Goal: Task Accomplishment & Management: Complete application form

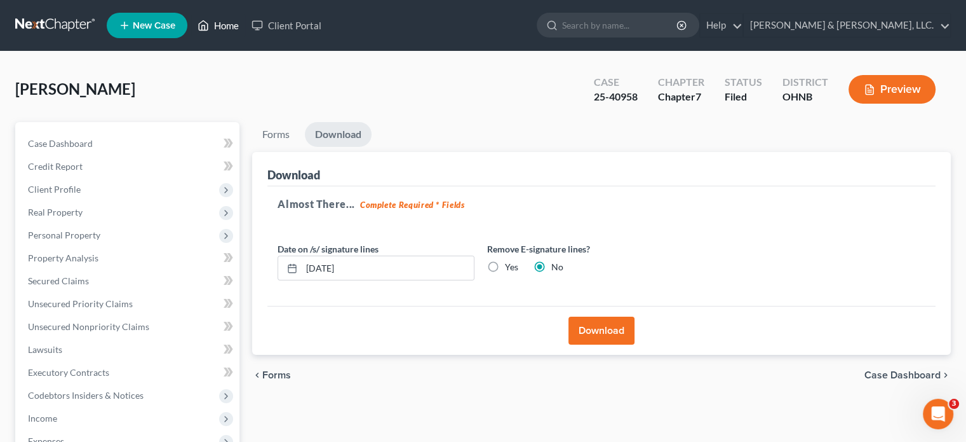
click at [229, 27] on link "Home" at bounding box center [218, 25] width 54 height 23
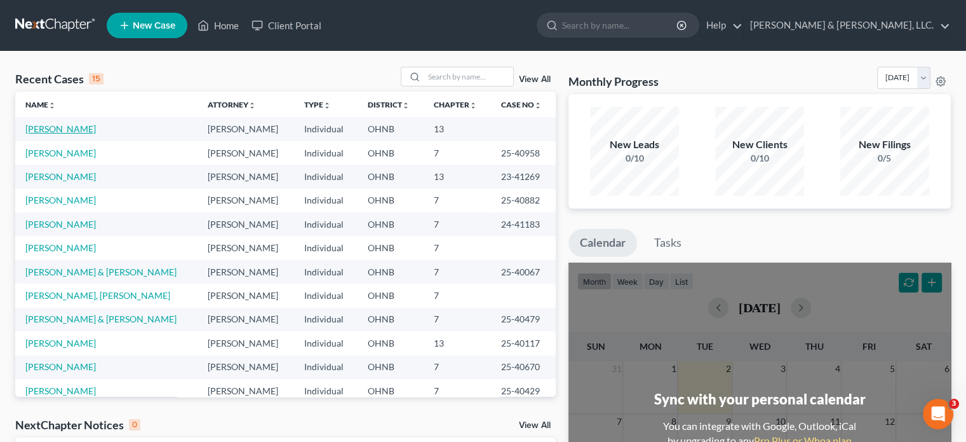
click at [69, 128] on link "[PERSON_NAME]" at bounding box center [60, 128] width 71 height 11
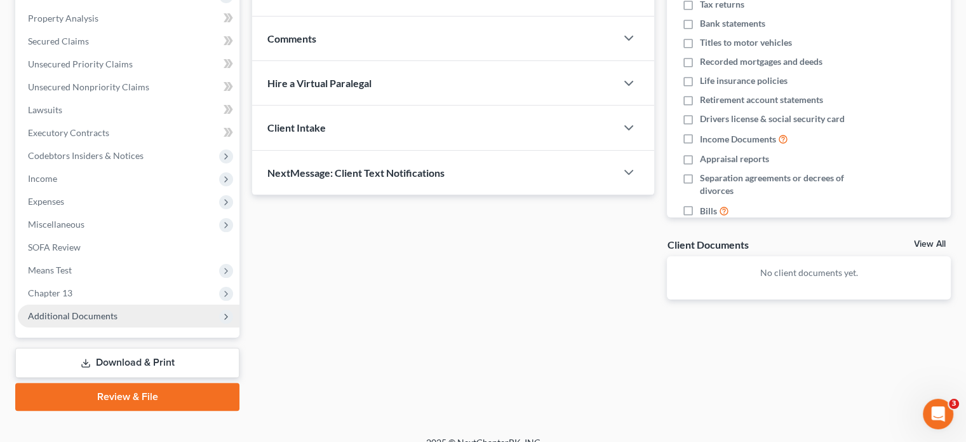
scroll to position [254, 0]
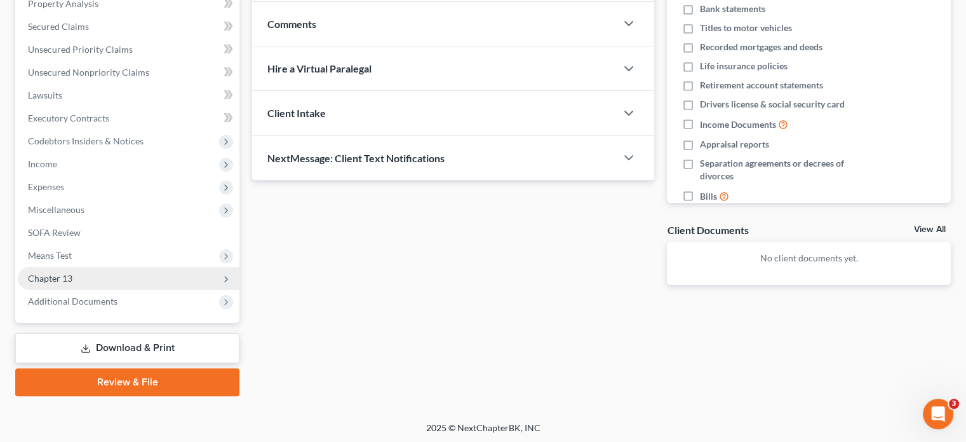
click at [53, 275] on span "Chapter 13" at bounding box center [50, 278] width 44 height 11
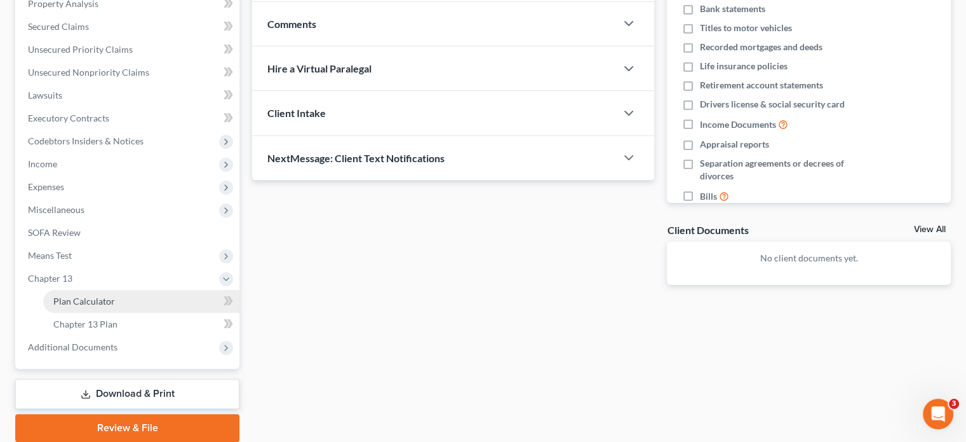
click at [84, 299] on span "Plan Calculator" at bounding box center [84, 300] width 62 height 11
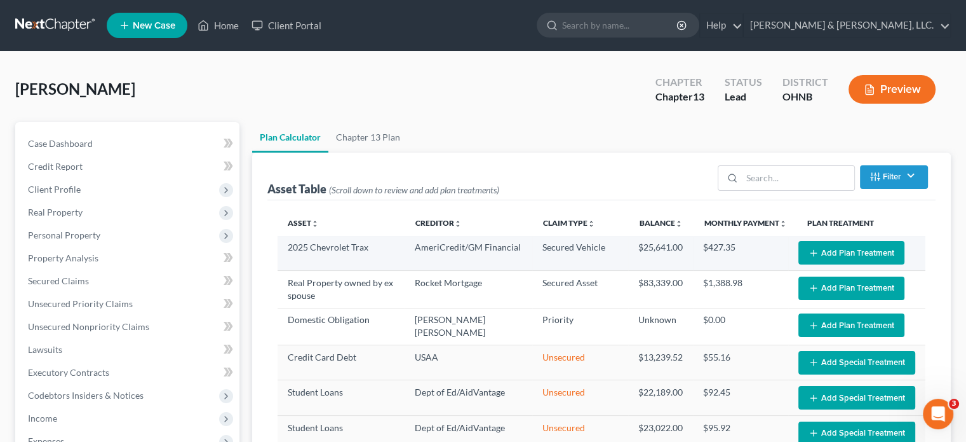
select select "59"
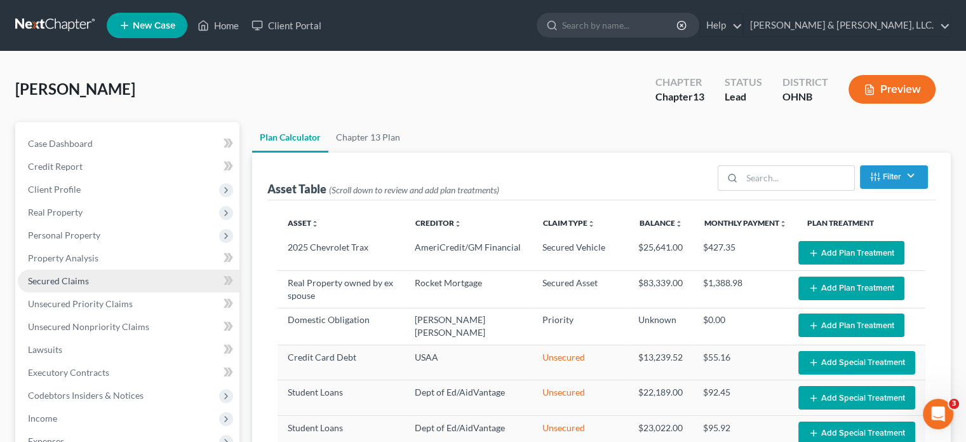
click at [73, 284] on span "Secured Claims" at bounding box center [58, 280] width 61 height 11
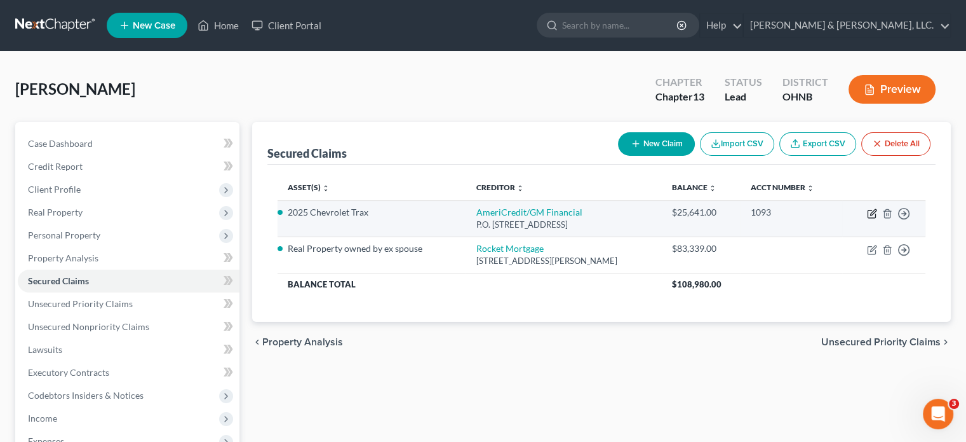
click at [874, 213] on icon "button" at bounding box center [872, 213] width 10 height 10
select select "45"
select select "4"
select select "0"
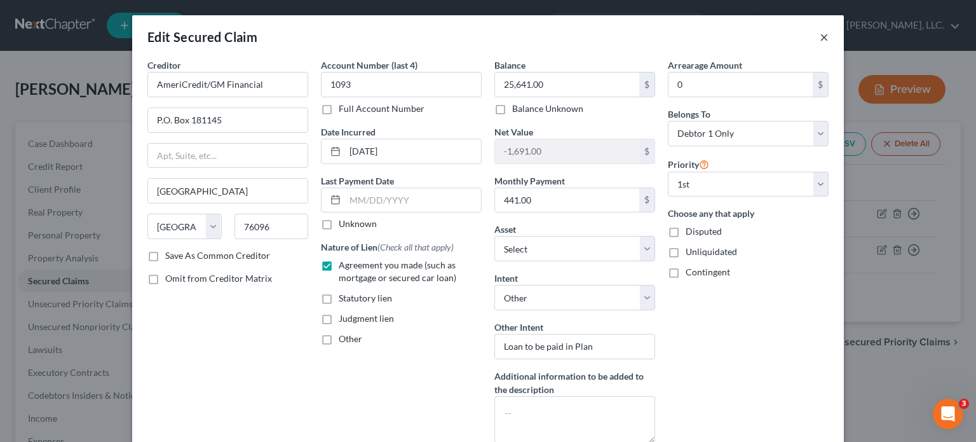
click at [822, 37] on button "×" at bounding box center [824, 36] width 9 height 15
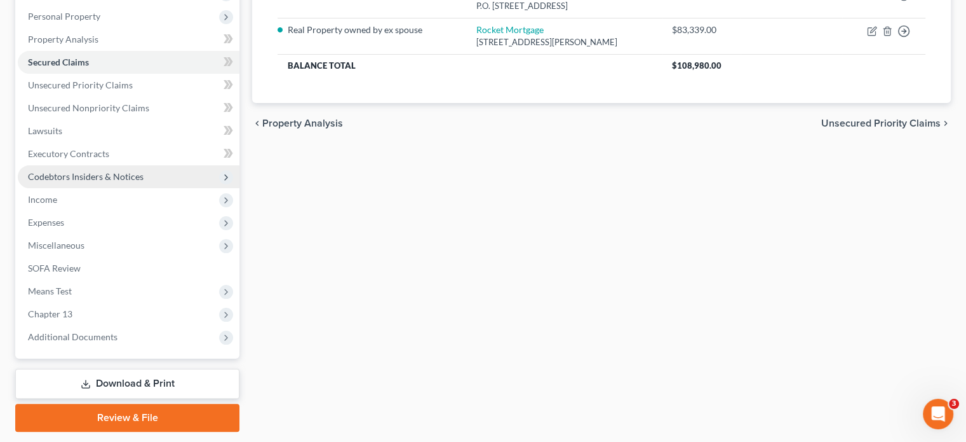
scroll to position [254, 0]
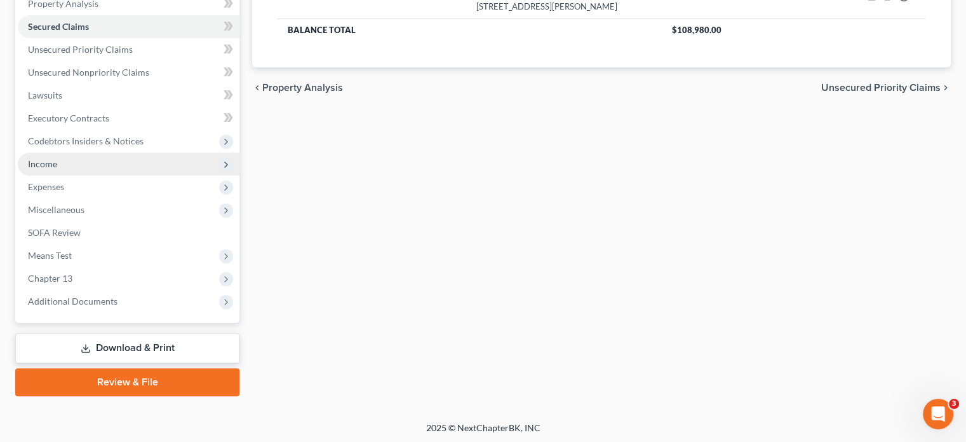
click at [51, 161] on span "Income" at bounding box center [42, 163] width 29 height 11
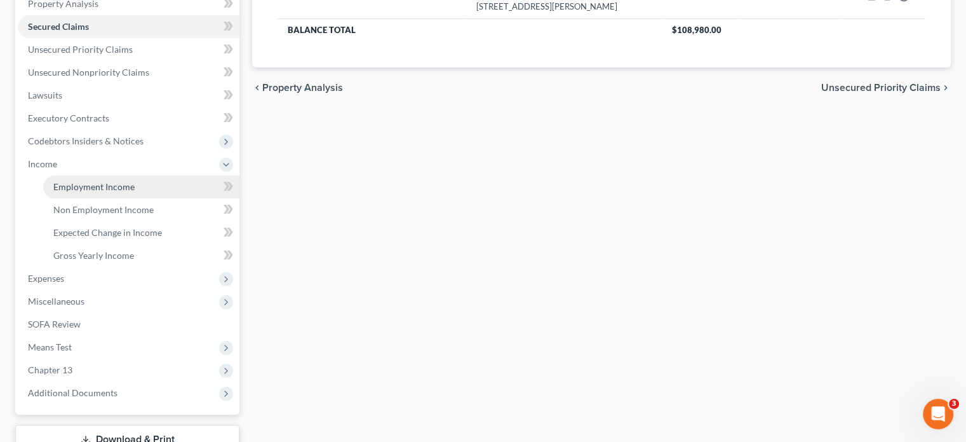
click at [98, 182] on span "Employment Income" at bounding box center [93, 186] width 81 height 11
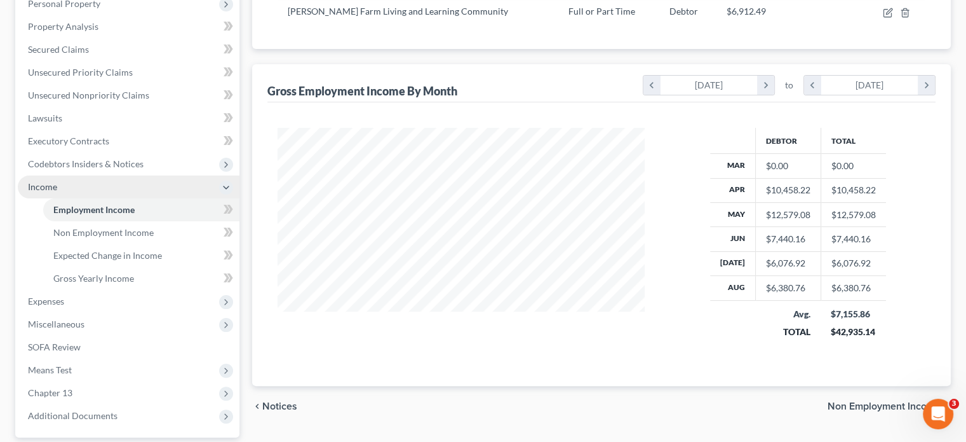
scroll to position [254, 0]
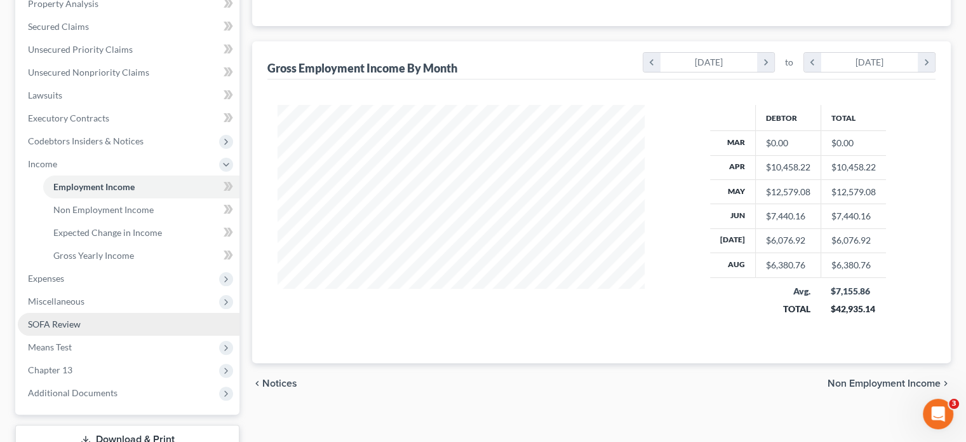
click at [56, 322] on span "SOFA Review" at bounding box center [54, 323] width 53 height 11
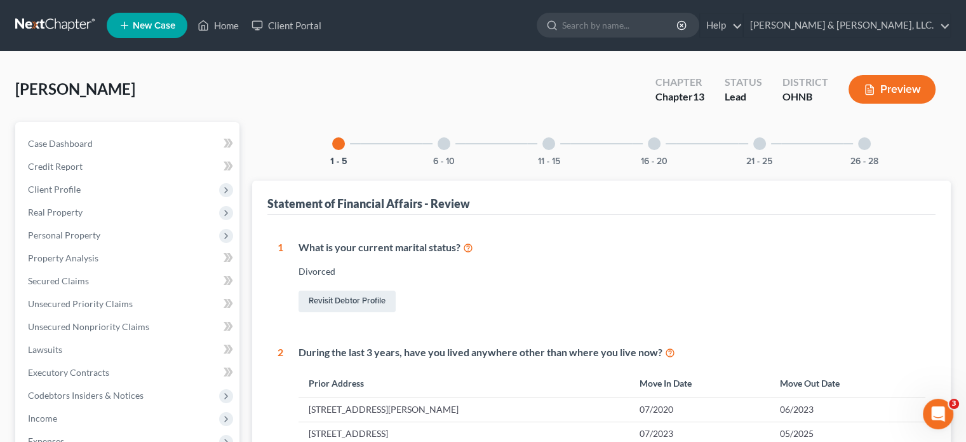
click at [858, 142] on div at bounding box center [864, 143] width 13 height 13
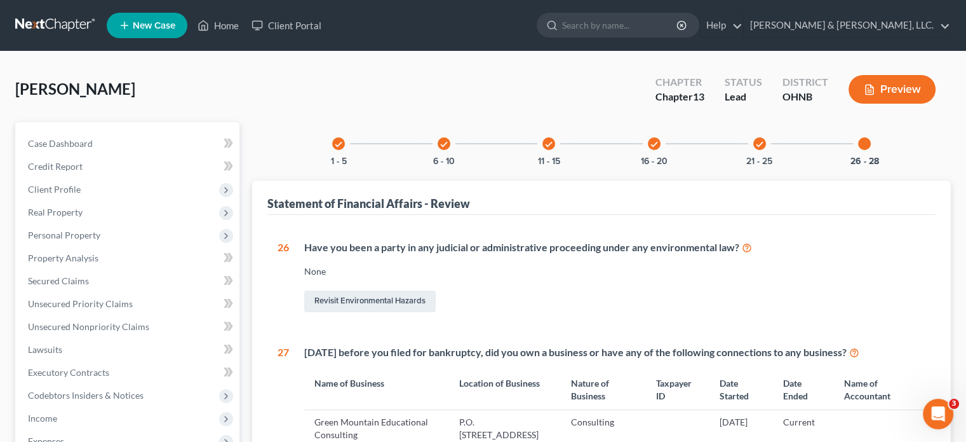
click at [448, 143] on div "check" at bounding box center [444, 143] width 13 height 13
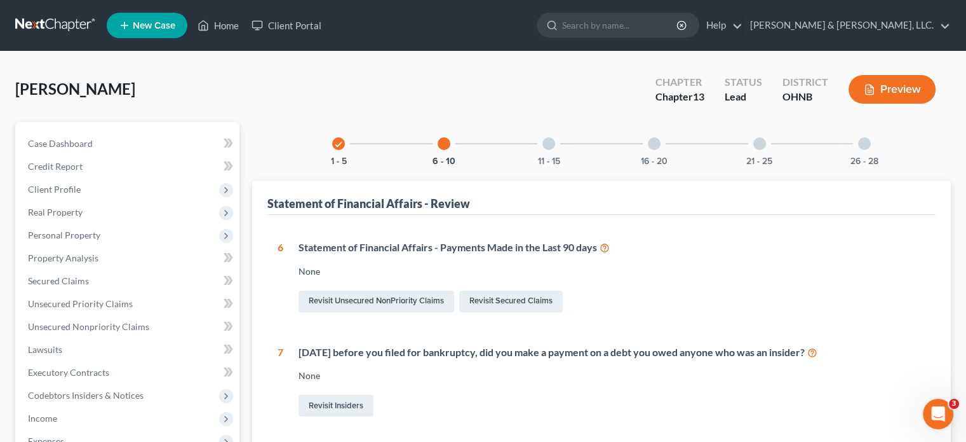
click at [549, 138] on div at bounding box center [549, 143] width 13 height 13
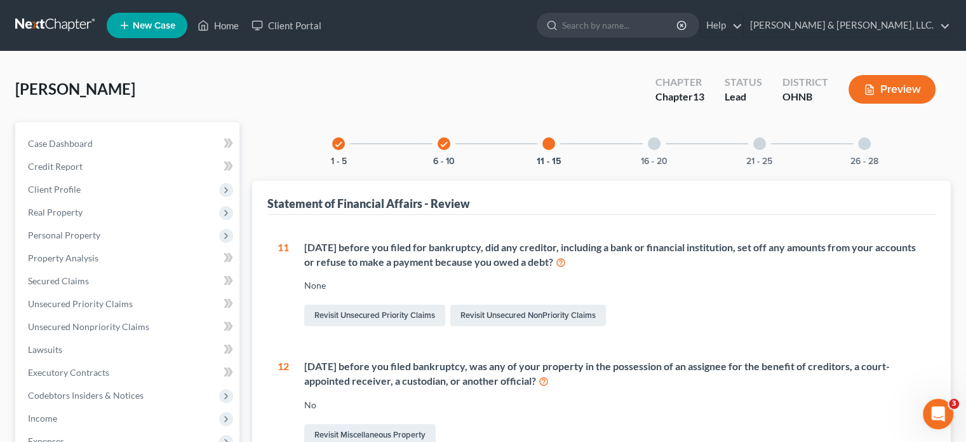
click at [656, 143] on div at bounding box center [654, 143] width 13 height 13
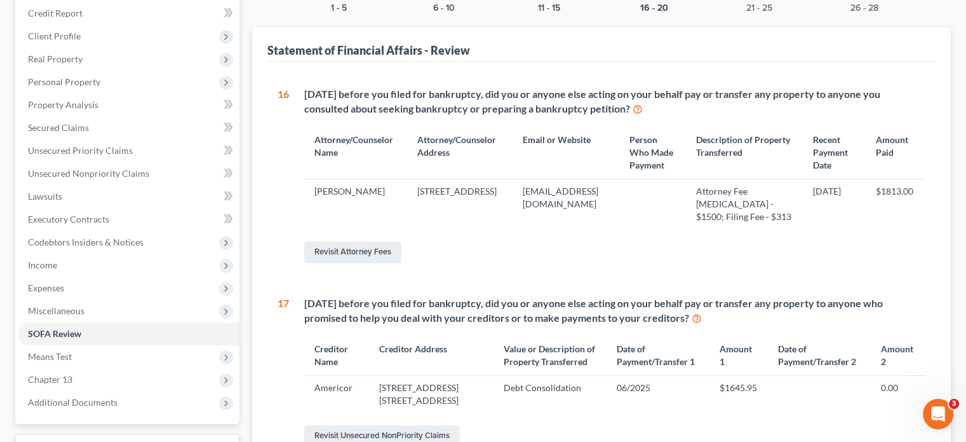
scroll to position [105, 0]
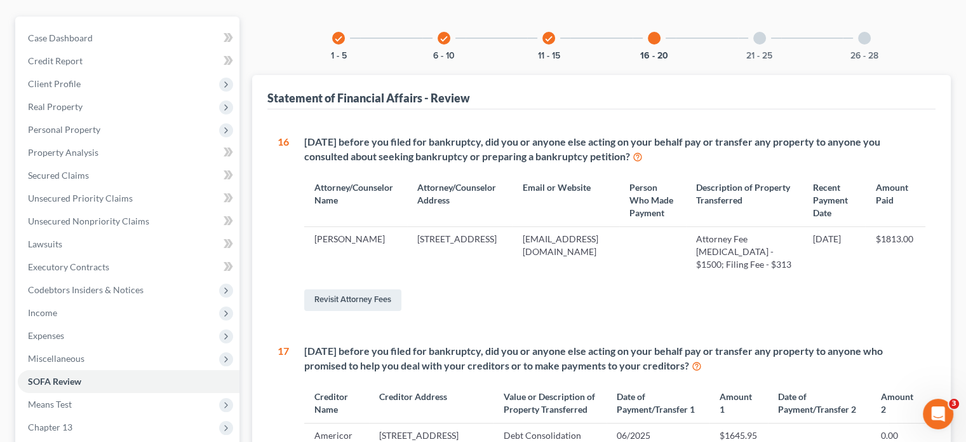
click at [654, 37] on div at bounding box center [654, 38] width 13 height 13
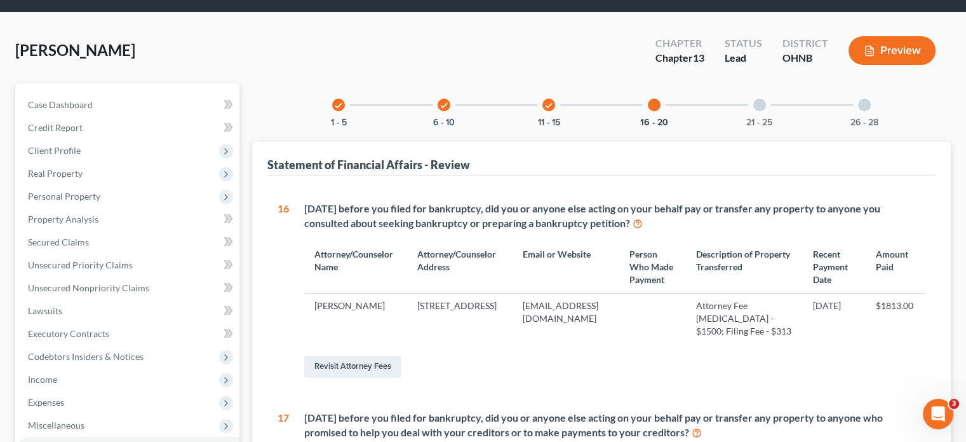
scroll to position [0, 0]
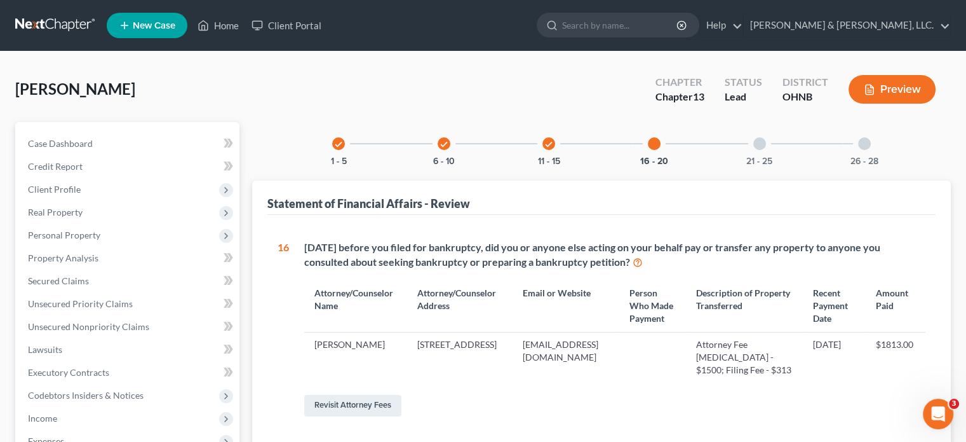
click at [340, 142] on icon "check" at bounding box center [338, 144] width 9 height 9
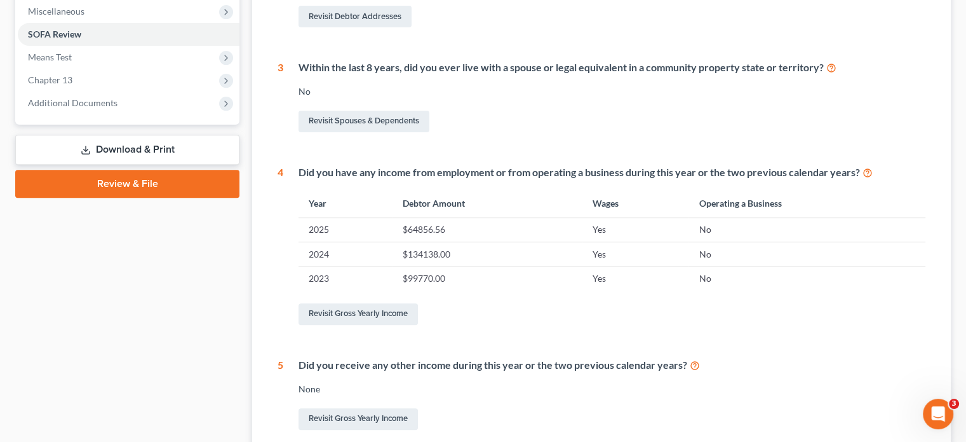
scroll to position [508, 0]
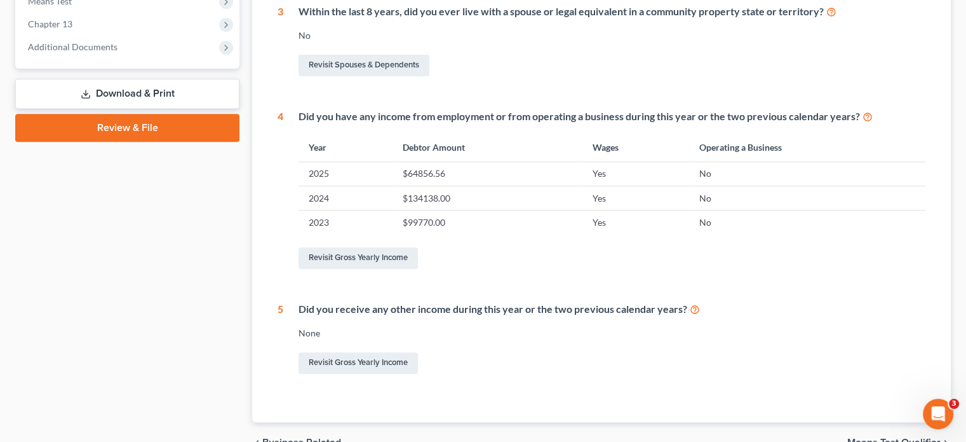
click at [422, 199] on td "$134138.00" at bounding box center [487, 198] width 190 height 24
click at [460, 168] on td "$64856.56" at bounding box center [487, 173] width 190 height 24
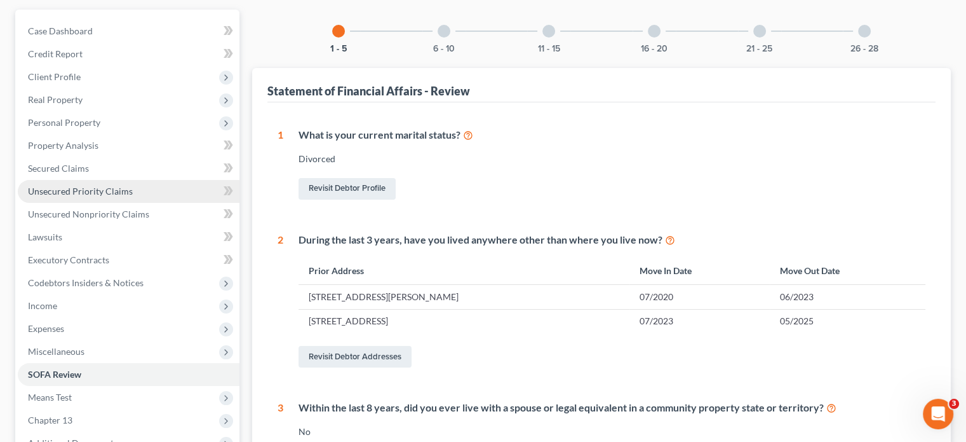
scroll to position [127, 0]
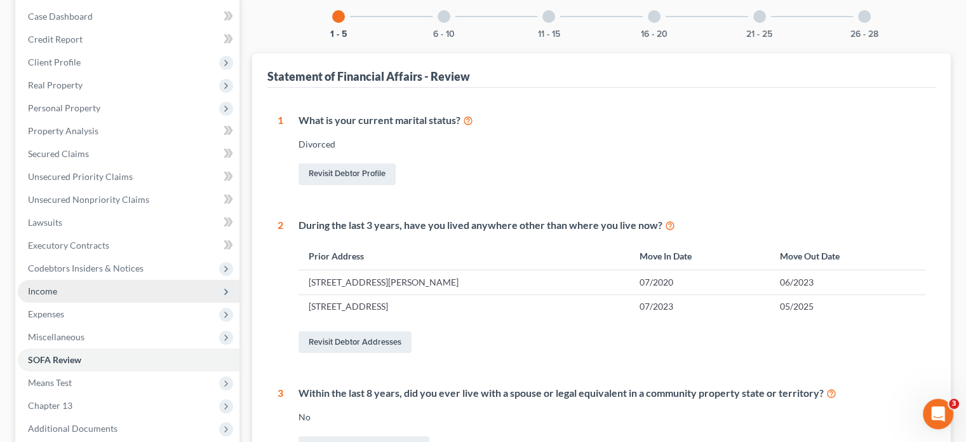
click at [42, 290] on span "Income" at bounding box center [42, 290] width 29 height 11
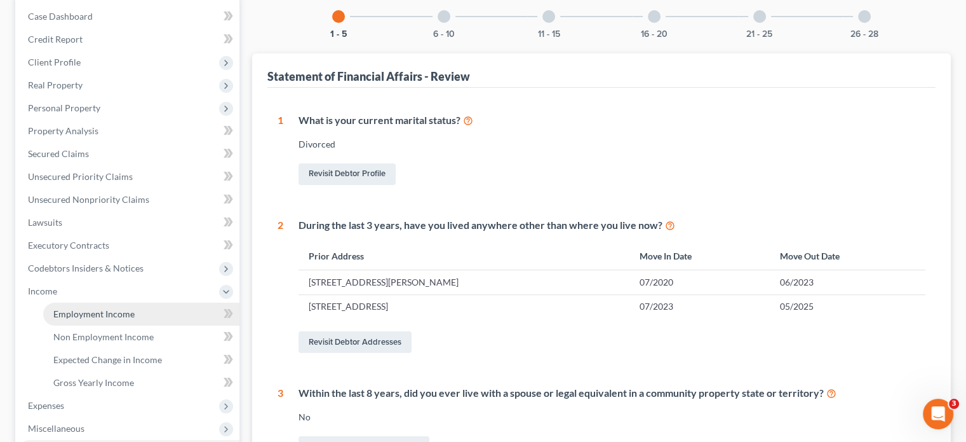
click at [75, 313] on span "Employment Income" at bounding box center [93, 313] width 81 height 11
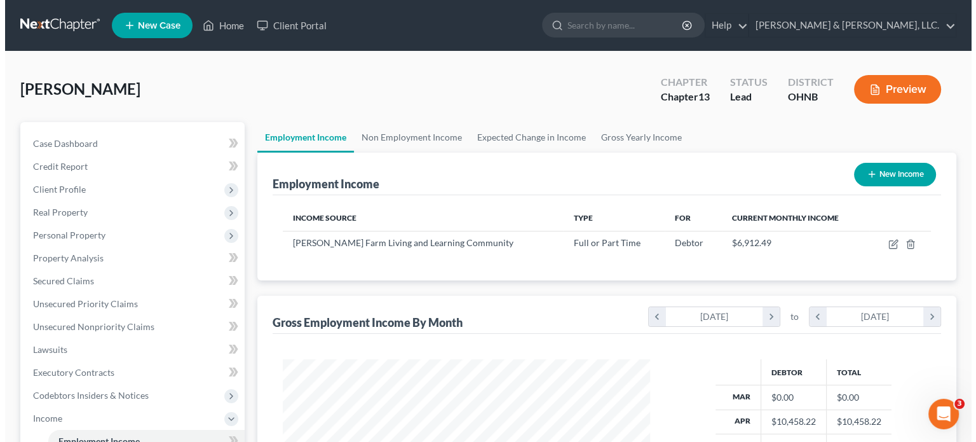
scroll to position [226, 392]
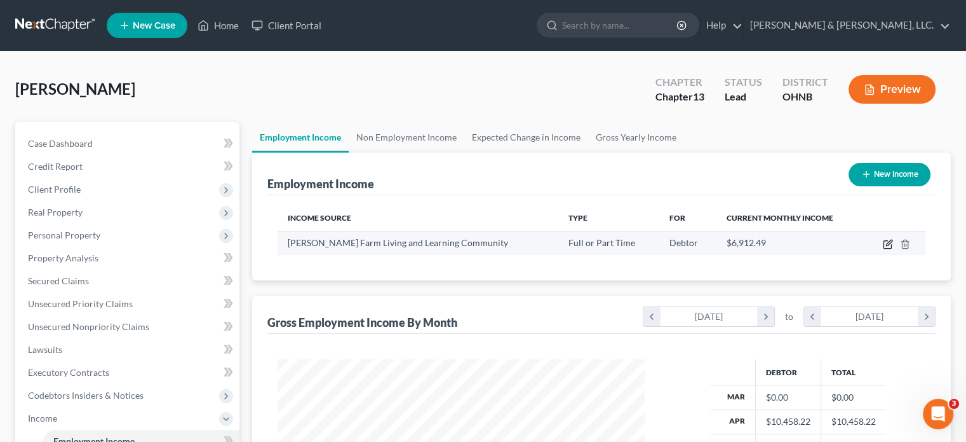
click at [888, 244] on icon "button" at bounding box center [889, 243] width 6 height 6
select select "0"
select select "36"
select select "2"
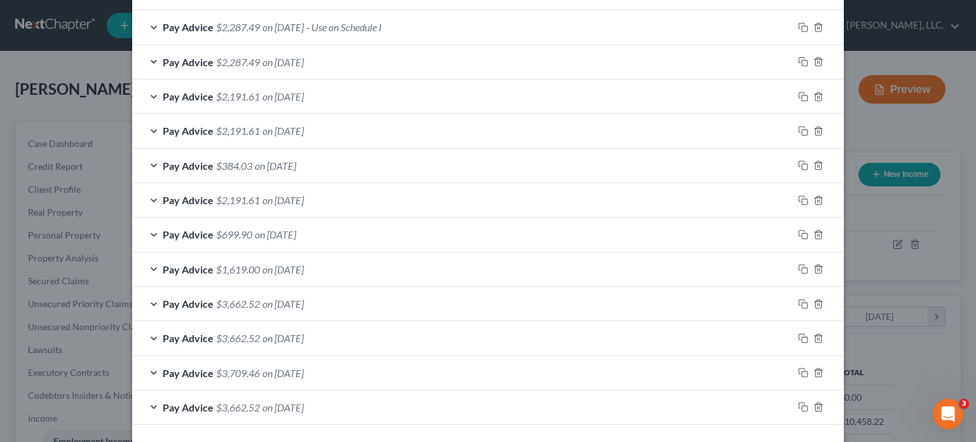
scroll to position [495, 0]
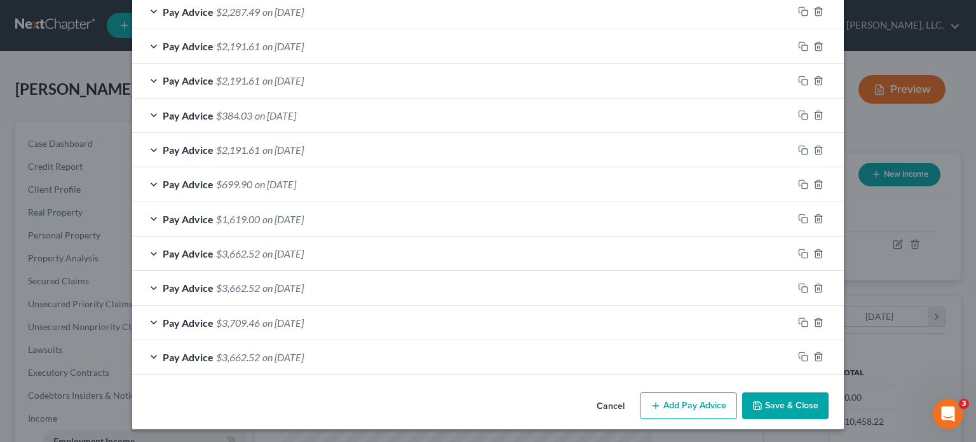
click at [223, 358] on span "$3,662.52" at bounding box center [238, 357] width 44 height 12
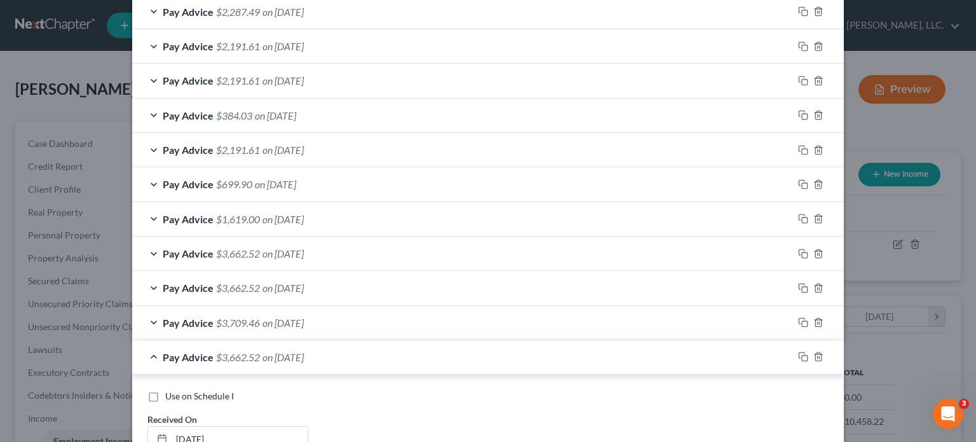
scroll to position [559, 0]
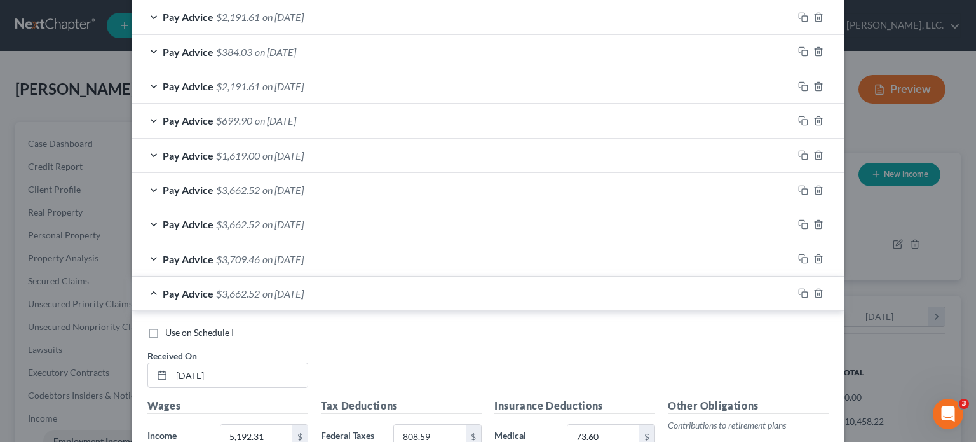
click at [468, 248] on div "Pay Advice $3,709.46 on [DATE]" at bounding box center [462, 259] width 661 height 34
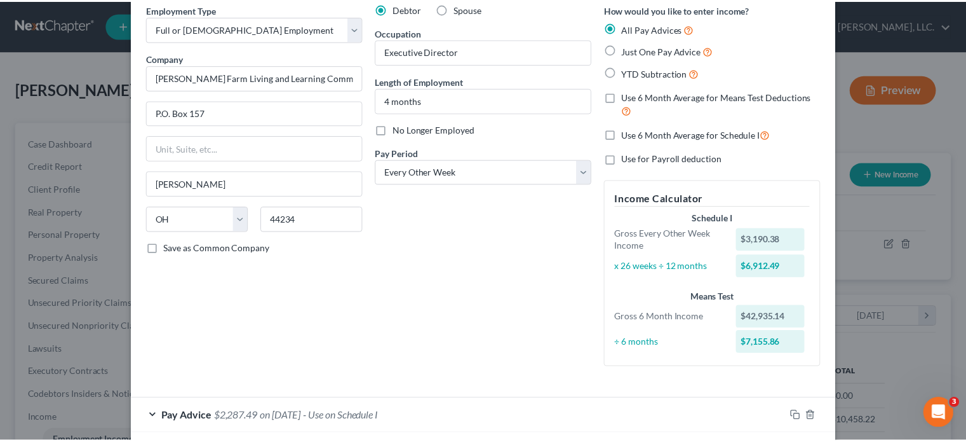
scroll to position [0, 0]
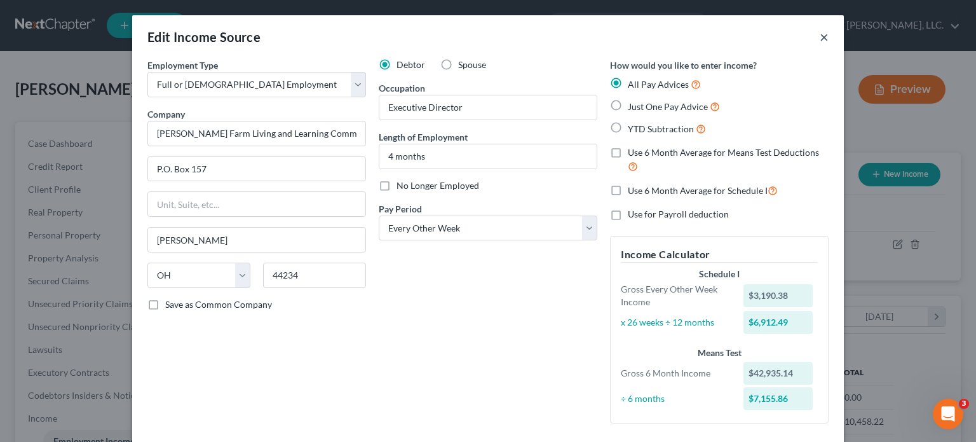
click at [820, 34] on button "×" at bounding box center [824, 36] width 9 height 15
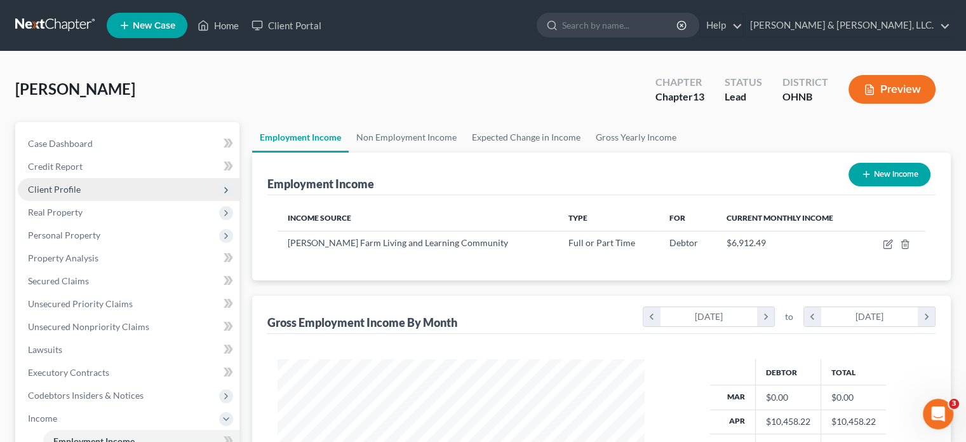
click at [69, 191] on span "Client Profile" at bounding box center [54, 189] width 53 height 11
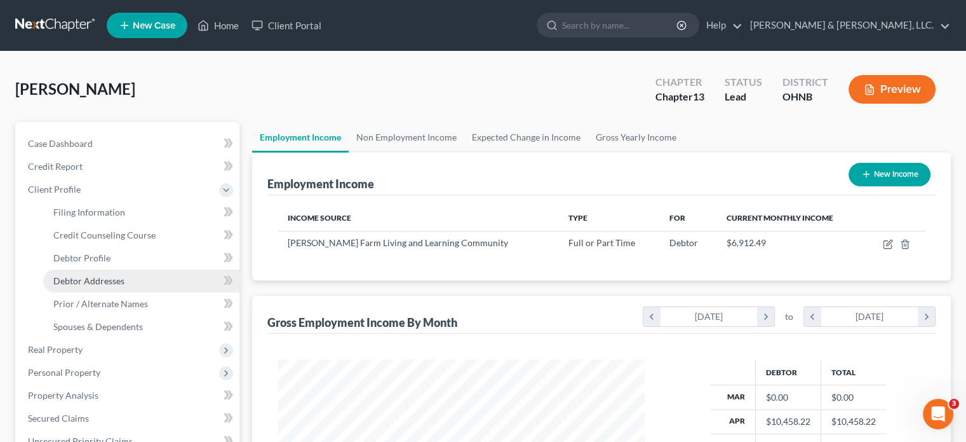
click at [115, 285] on span "Debtor Addresses" at bounding box center [88, 280] width 71 height 11
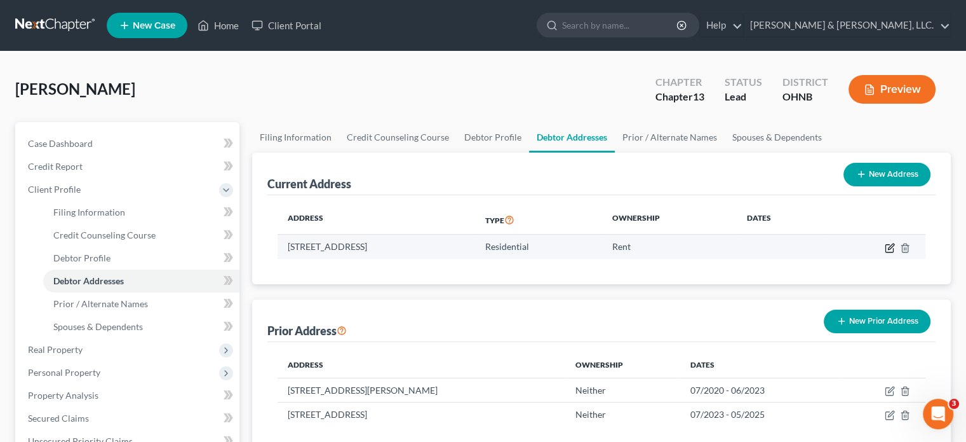
click at [888, 245] on icon "button" at bounding box center [890, 248] width 10 height 10
select select "36"
select select "0"
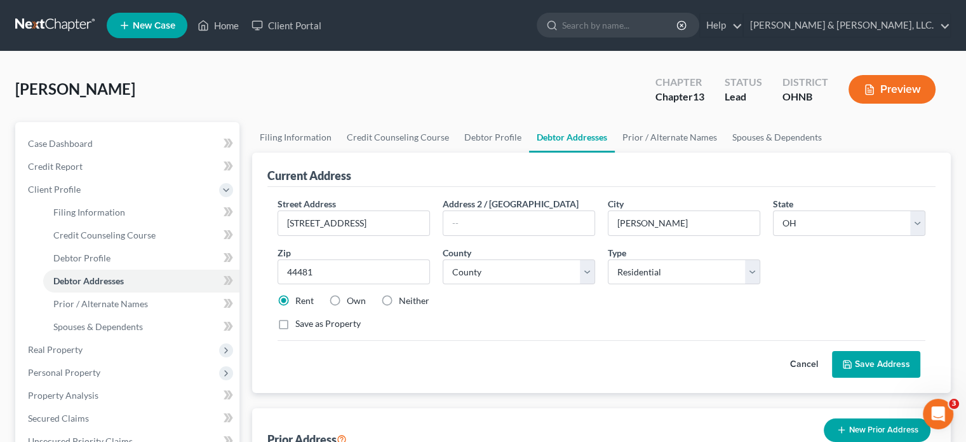
click at [890, 365] on button "Save Address" at bounding box center [876, 364] width 88 height 27
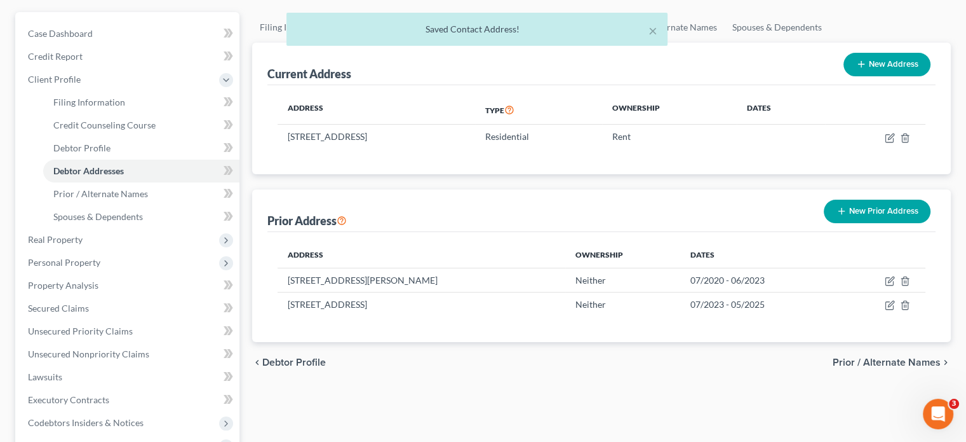
scroll to position [127, 0]
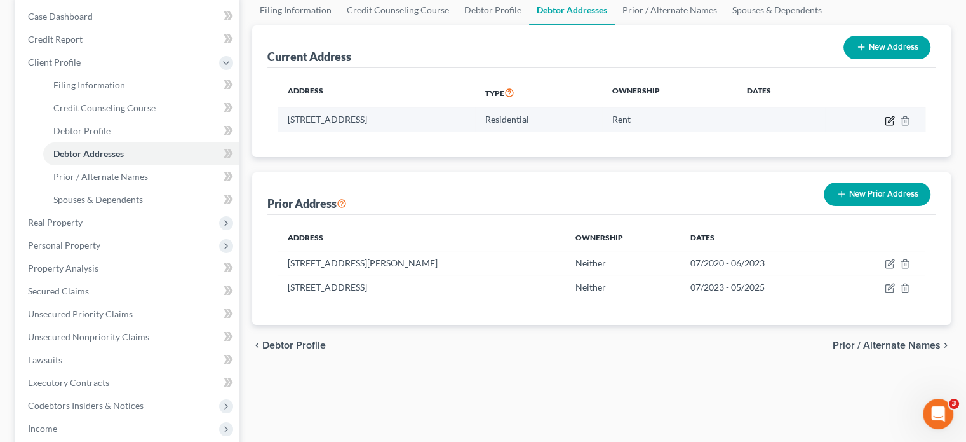
click at [890, 121] on icon "button" at bounding box center [891, 119] width 6 height 6
select select "36"
select select "77"
select select "0"
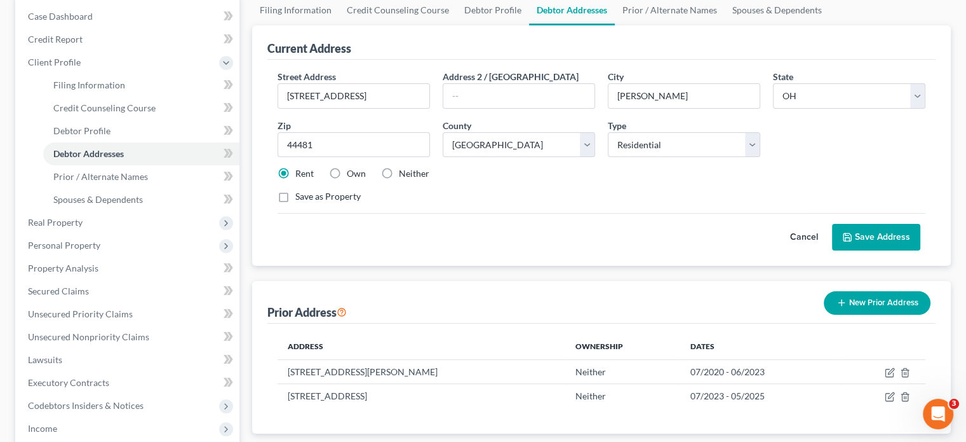
click at [864, 236] on button "Save Address" at bounding box center [876, 237] width 88 height 27
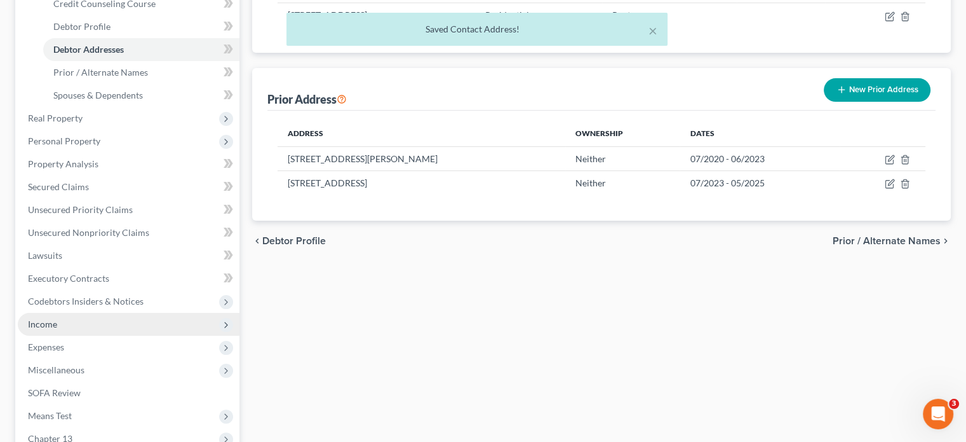
scroll to position [254, 0]
